Goal: Obtain resource: Download file/media

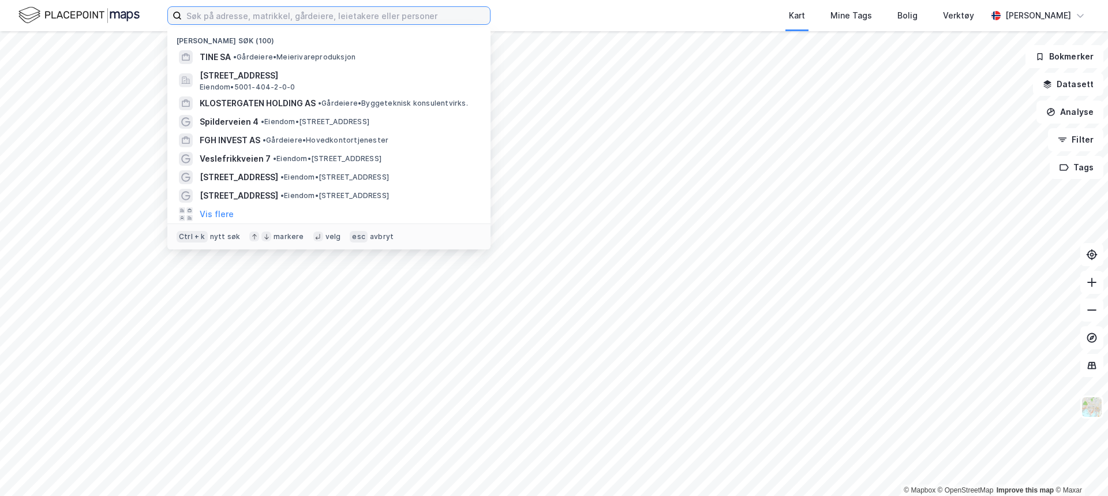
click at [242, 12] on input at bounding box center [336, 15] width 308 height 17
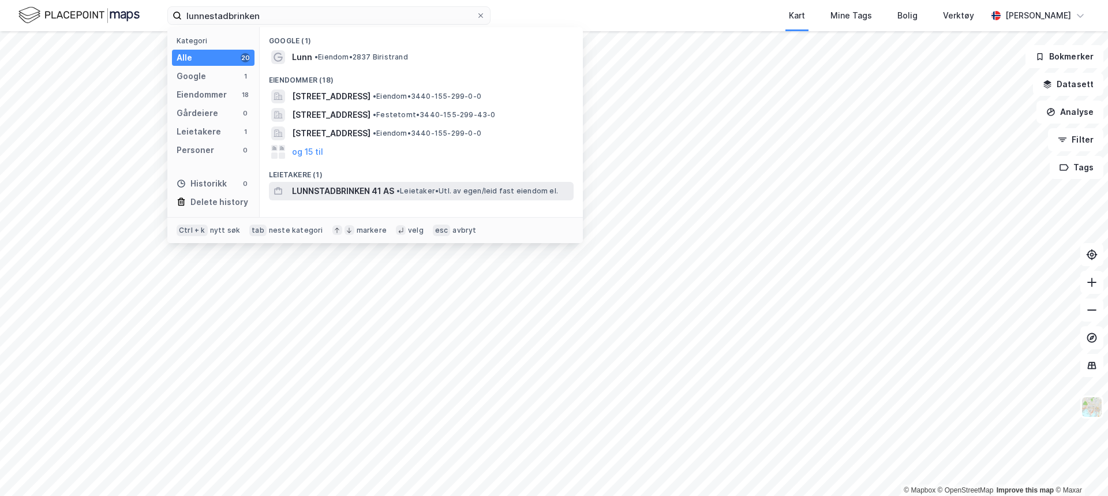
click at [449, 185] on div "LUNNSTADBRINKEN 41 AS • Leietaker • Utl. av egen/leid fast eiendom el." at bounding box center [431, 191] width 279 height 14
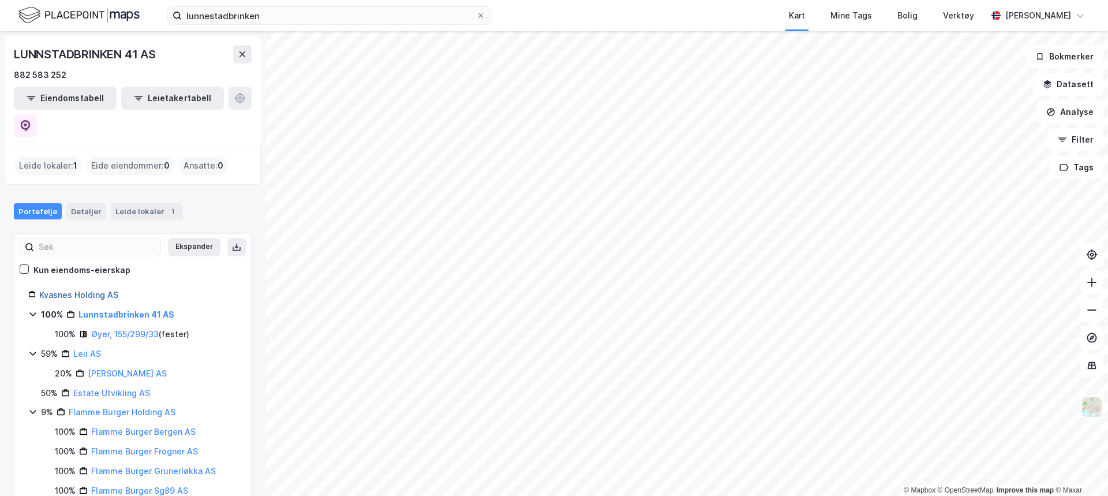
click at [59, 290] on link "Kvasnes Holding AS" at bounding box center [78, 295] width 79 height 10
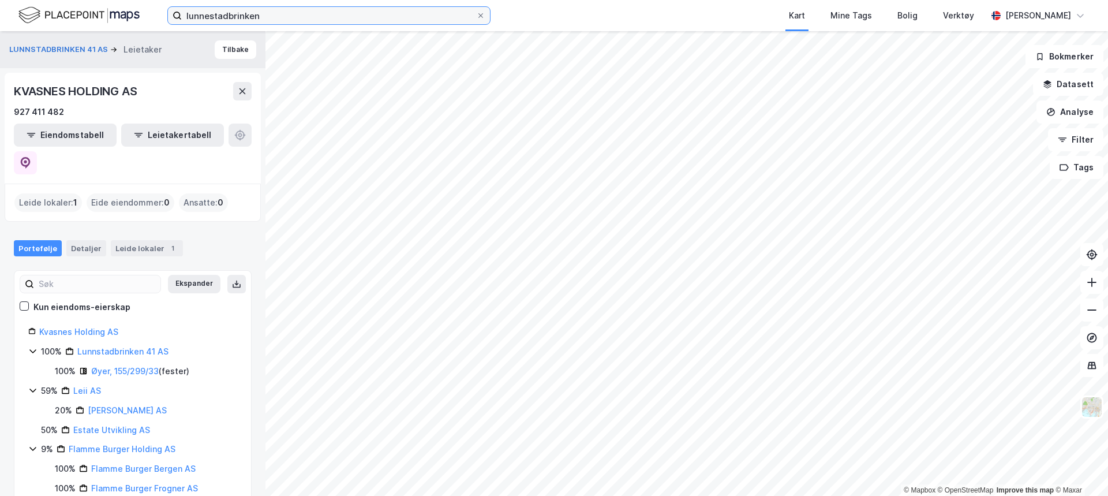
click at [286, 21] on input "lunnestadbrinken" at bounding box center [329, 15] width 294 height 17
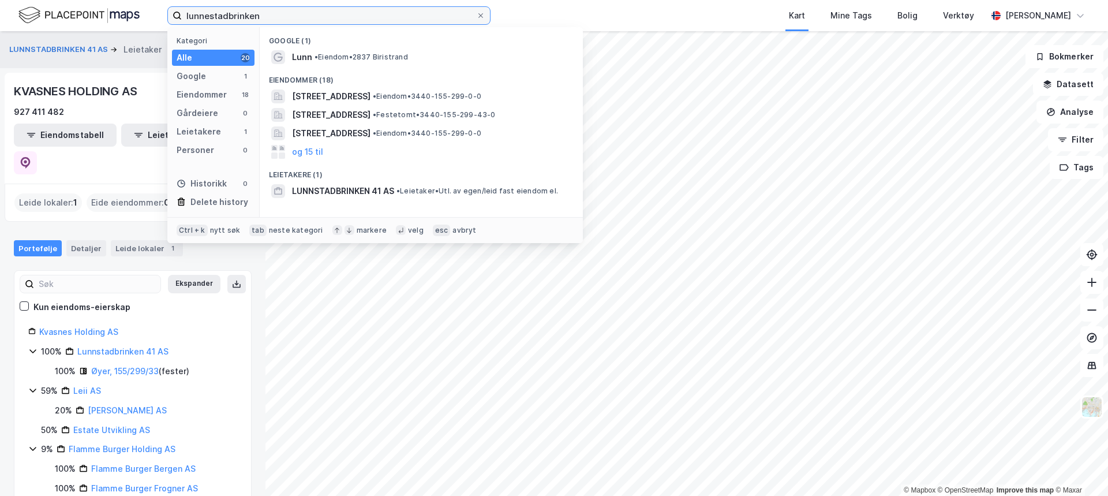
click at [286, 21] on input "lunnestadbrinken" at bounding box center [329, 15] width 294 height 17
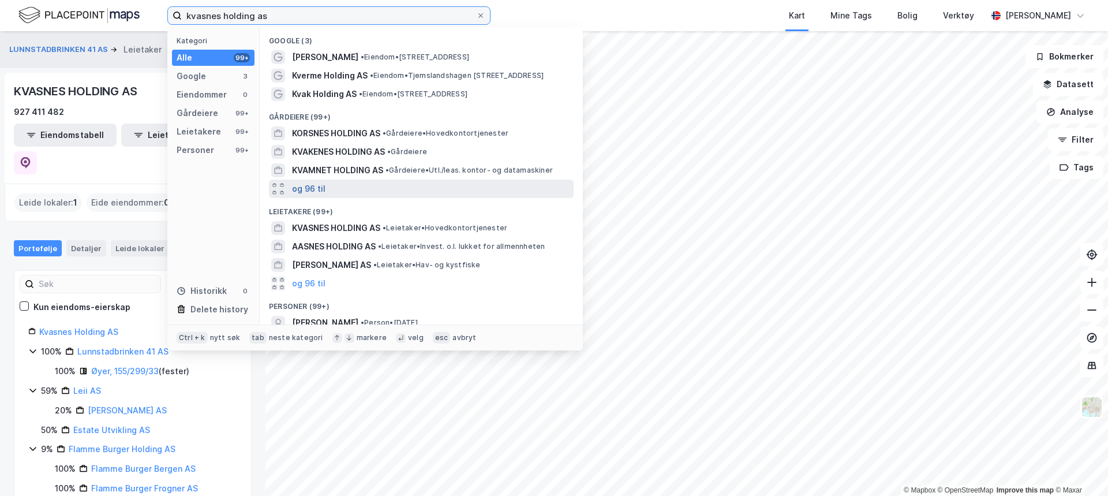
type input "kvasnes holding as"
click at [323, 190] on button "og 96 til" at bounding box center [308, 189] width 33 height 14
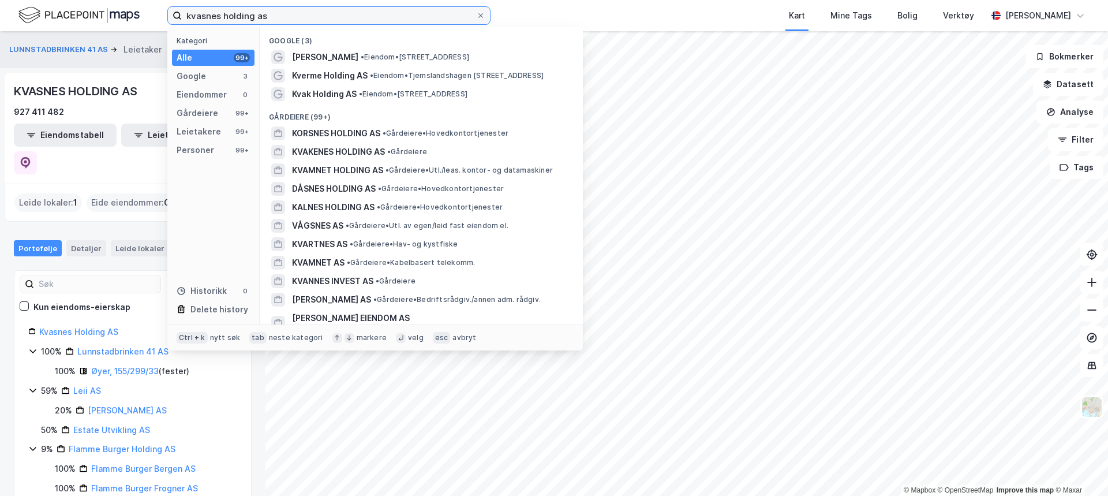
click at [284, 20] on input "kvasnes holding as" at bounding box center [329, 15] width 294 height 17
drag, startPoint x: 284, startPoint y: 20, endPoint x: 267, endPoint y: 20, distance: 17.3
click at [267, 20] on input "kvasnes holding as" at bounding box center [329, 15] width 294 height 17
click at [267, 17] on input "kvasnes holding as" at bounding box center [329, 15] width 294 height 17
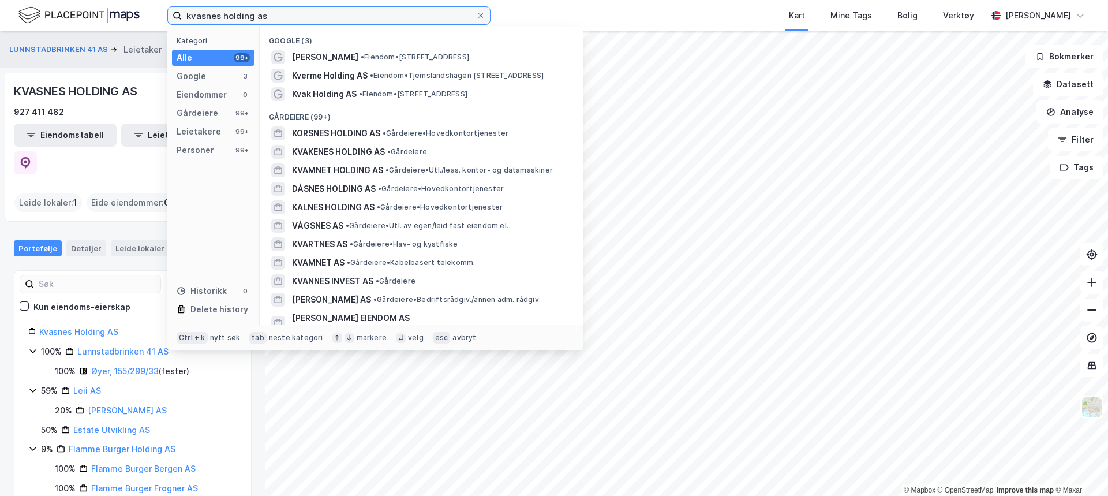
drag, startPoint x: 267, startPoint y: 17, endPoint x: 185, endPoint y: 22, distance: 82.1
click at [185, 22] on input "kvasnes holding as" at bounding box center [329, 15] width 294 height 17
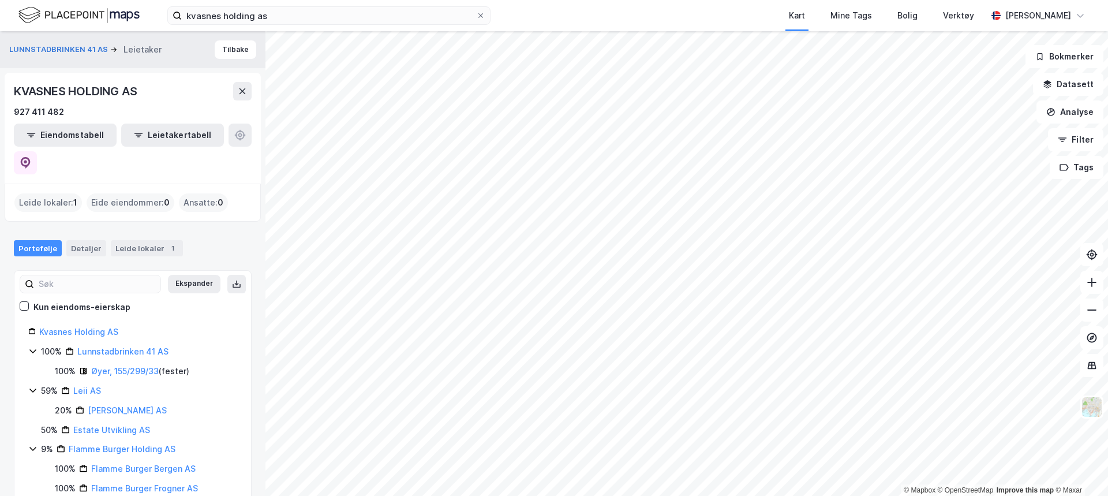
click at [104, 81] on div "KVASNES HOLDING AS 927 411 482 Eiendomstabell Leietakertabell" at bounding box center [133, 128] width 256 height 111
click at [123, 346] on link "Lunnstadbrinken 41 AS" at bounding box center [122, 351] width 91 height 10
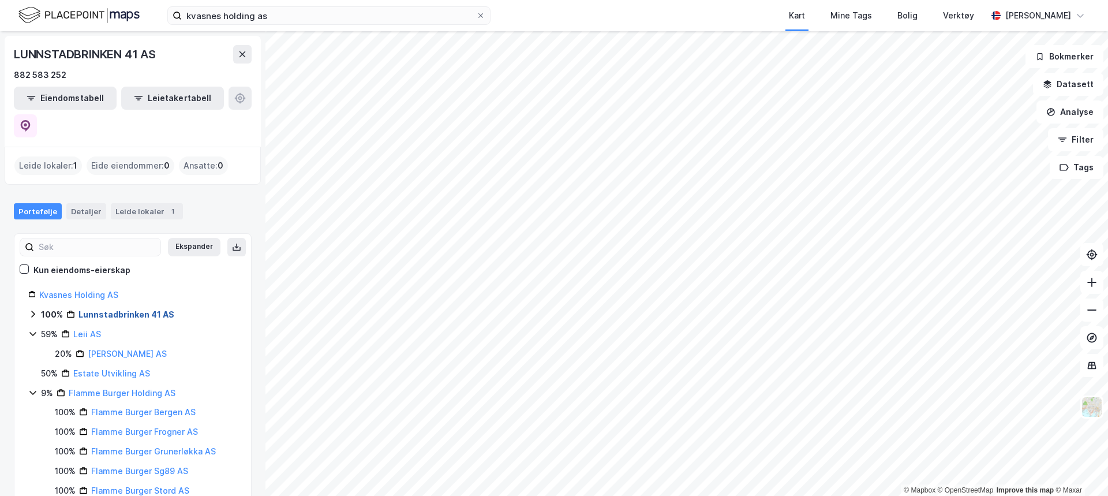
click at [128, 309] on link "Lunnstadbrinken 41 AS" at bounding box center [126, 314] width 96 height 10
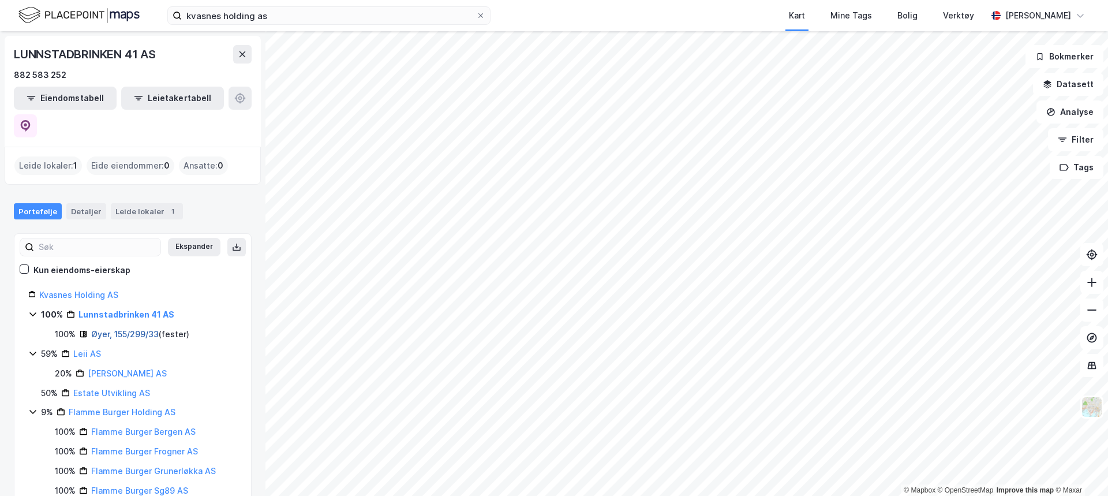
click at [159, 329] on link "Øyer, 155/299/33" at bounding box center [124, 334] width 67 height 10
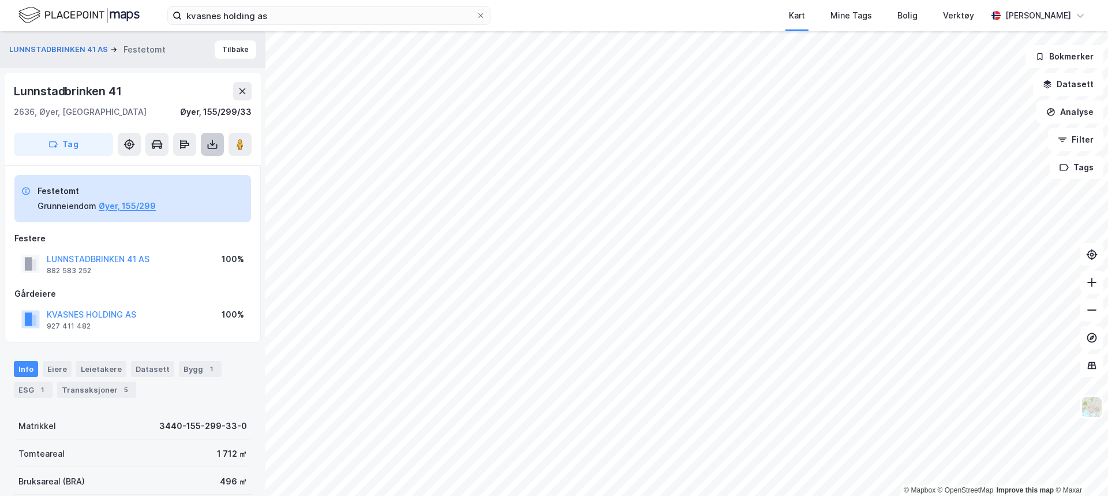
click at [212, 138] on icon at bounding box center [213, 144] width 12 height 12
click at [173, 172] on div "Last ned grunnbok" at bounding box center [162, 167] width 123 height 18
